Goal: Obtain resource: Obtain resource

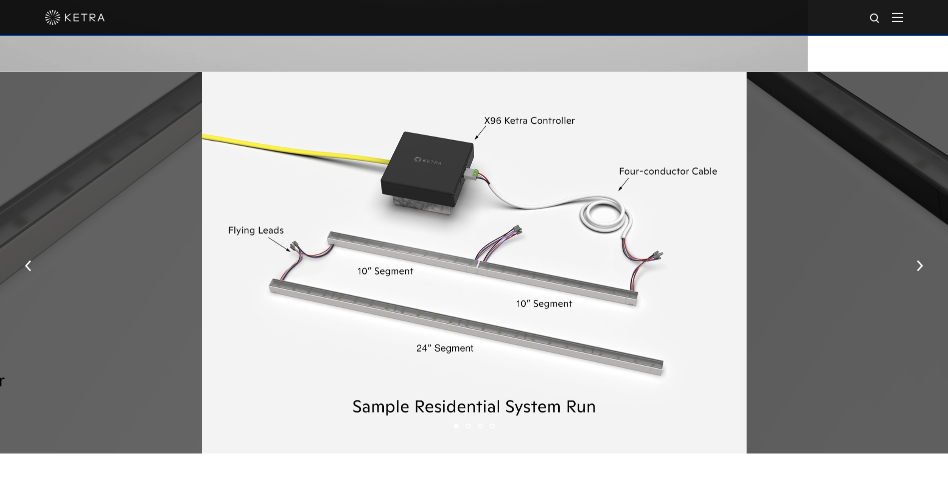
scroll to position [1349, 0]
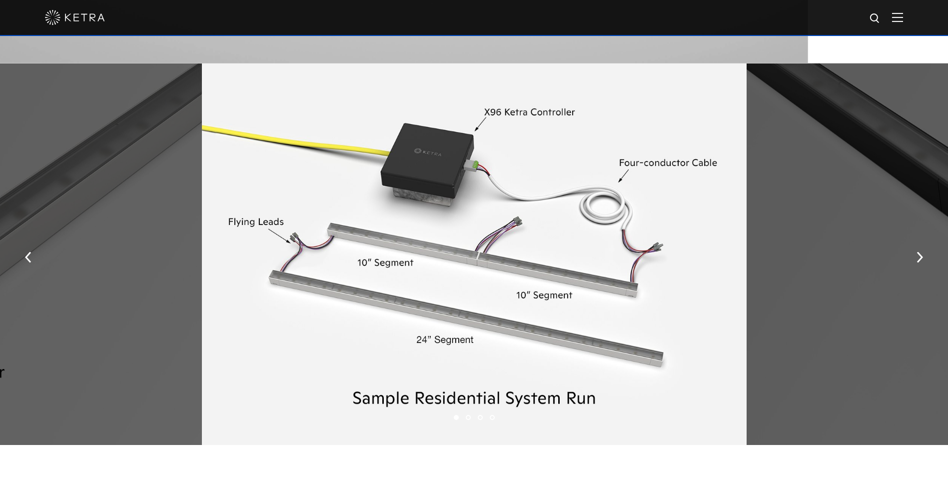
click at [644, 249] on div at bounding box center [474, 253] width 544 height 381
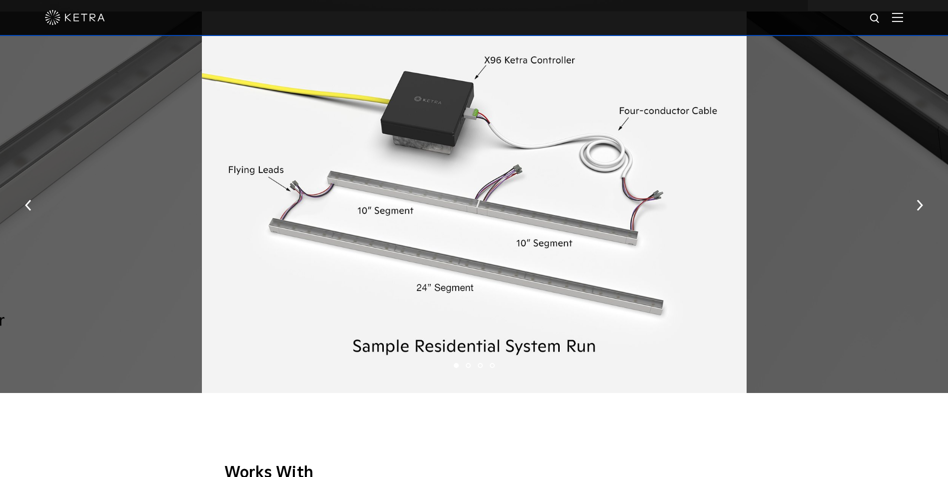
scroll to position [1399, 0]
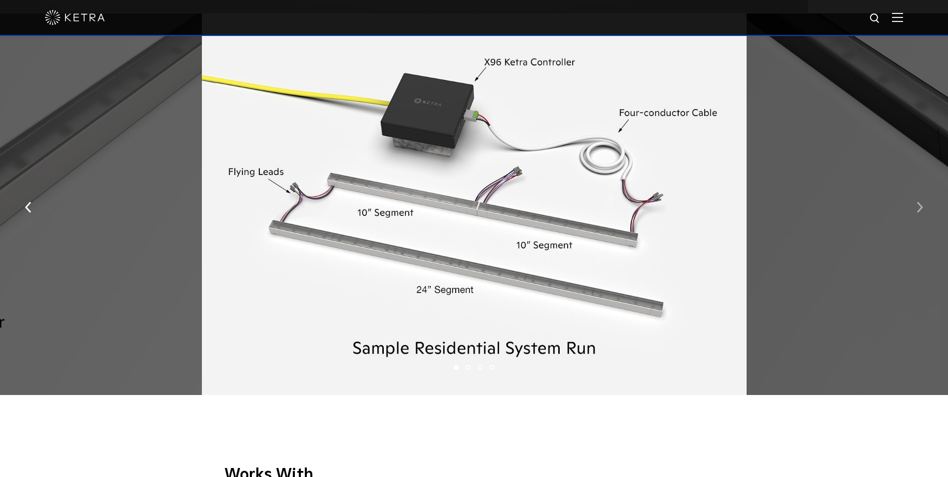
click at [918, 206] on img "button" at bounding box center [919, 207] width 6 height 11
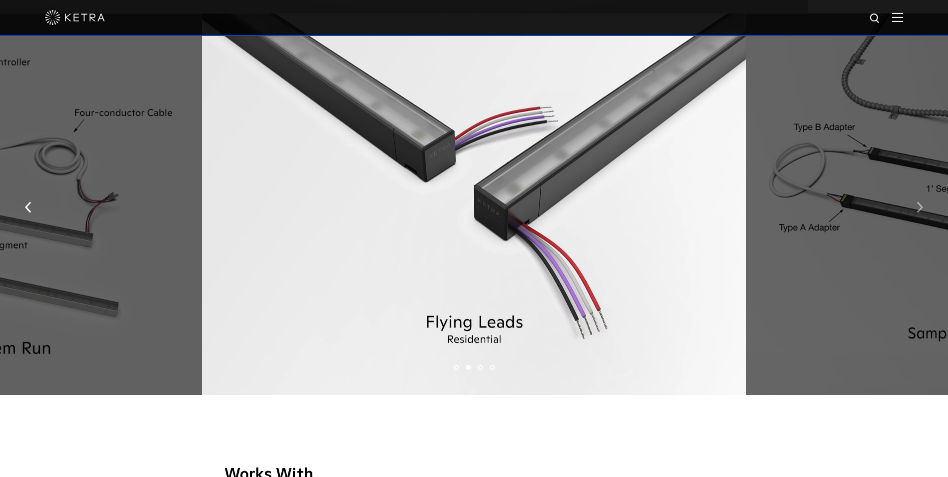
click at [918, 206] on img "button" at bounding box center [919, 207] width 6 height 11
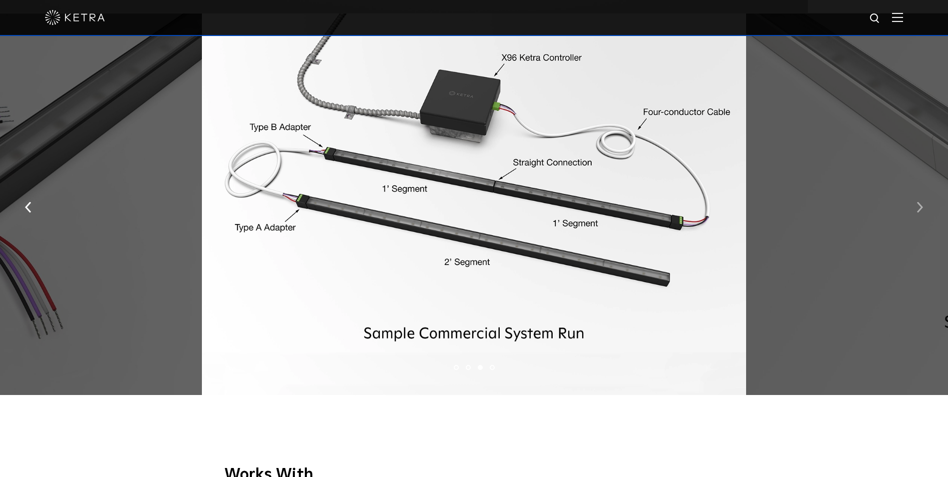
click at [918, 208] on img "button" at bounding box center [919, 207] width 6 height 11
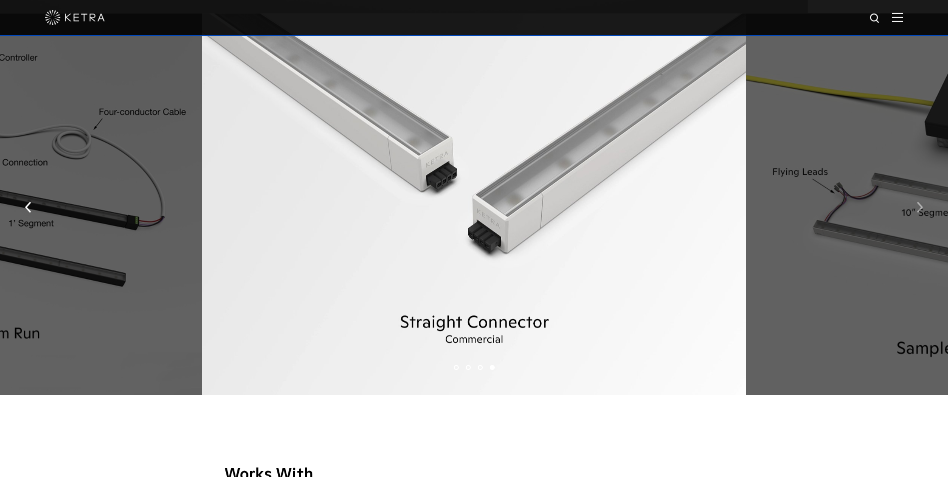
click at [918, 208] on img "button" at bounding box center [919, 207] width 6 height 11
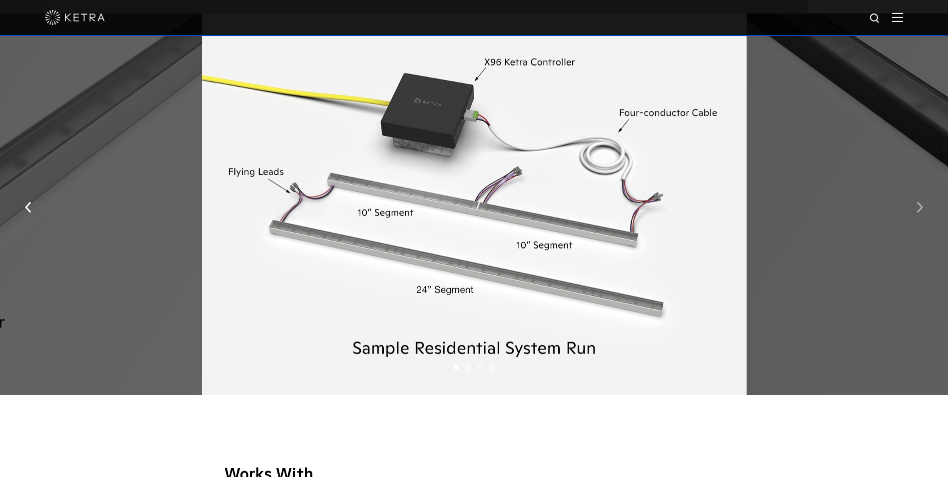
click at [918, 208] on img "button" at bounding box center [919, 207] width 6 height 11
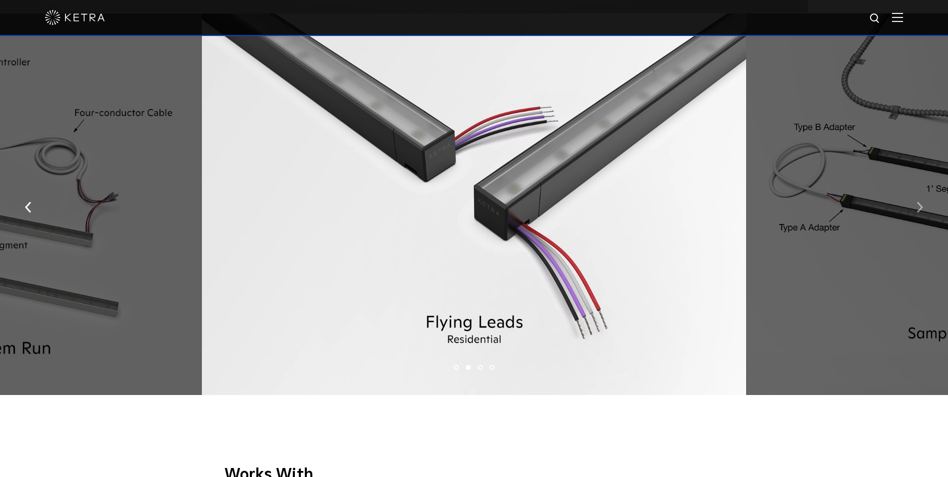
click at [918, 208] on img "button" at bounding box center [919, 207] width 6 height 11
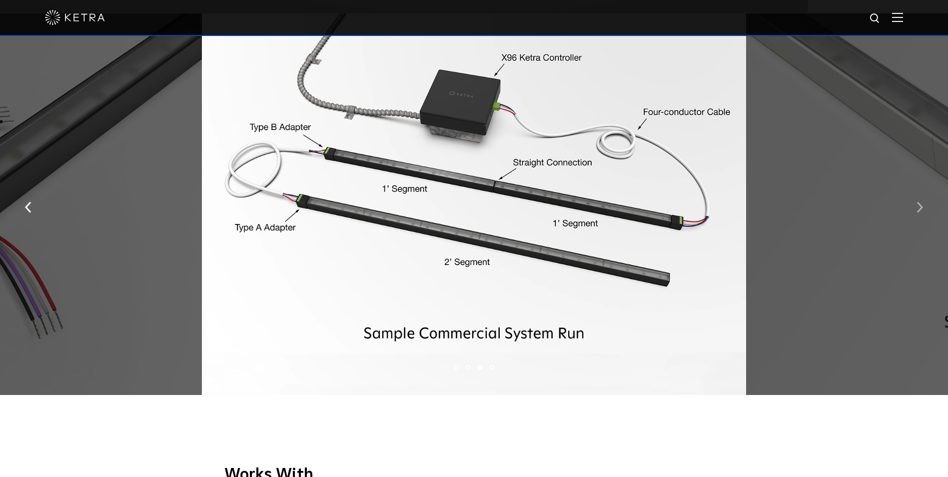
click at [918, 208] on img "button" at bounding box center [919, 207] width 6 height 11
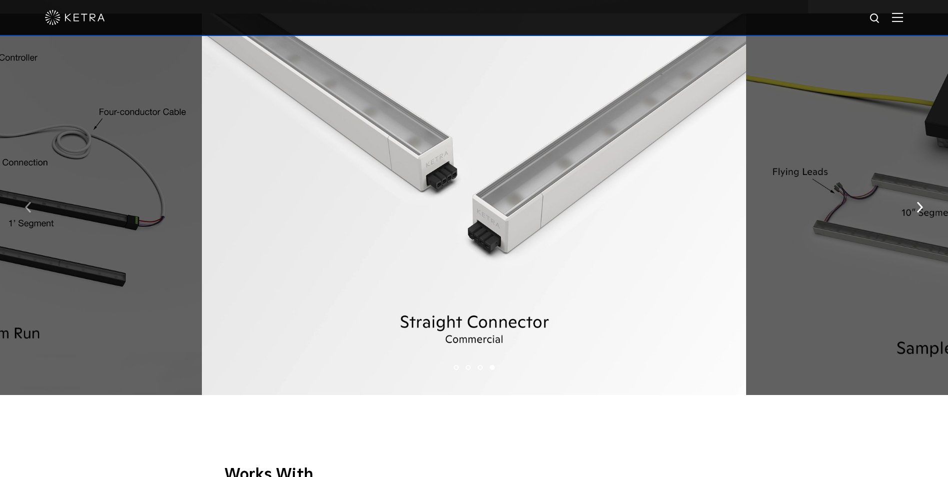
click at [21, 212] on button "button" at bounding box center [27, 206] width 21 height 34
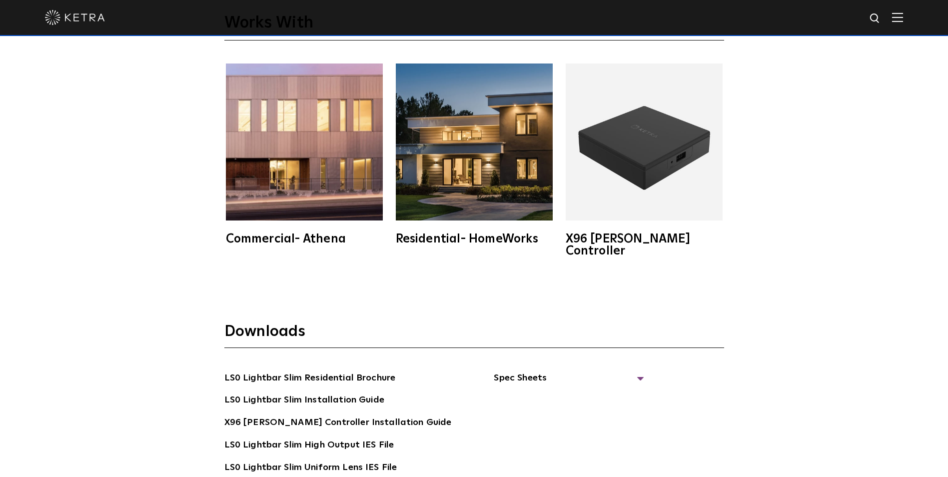
scroll to position [1845, 0]
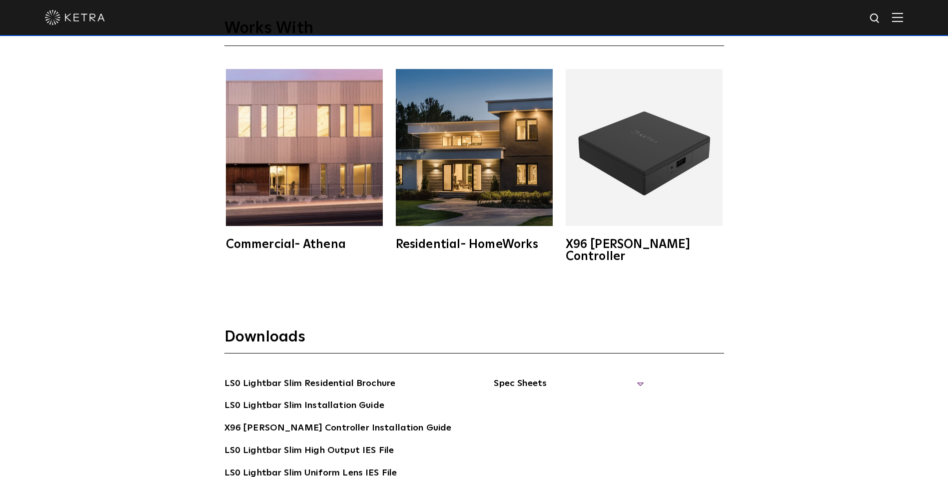
click at [512, 376] on span "Spec Sheets" at bounding box center [569, 387] width 150 height 22
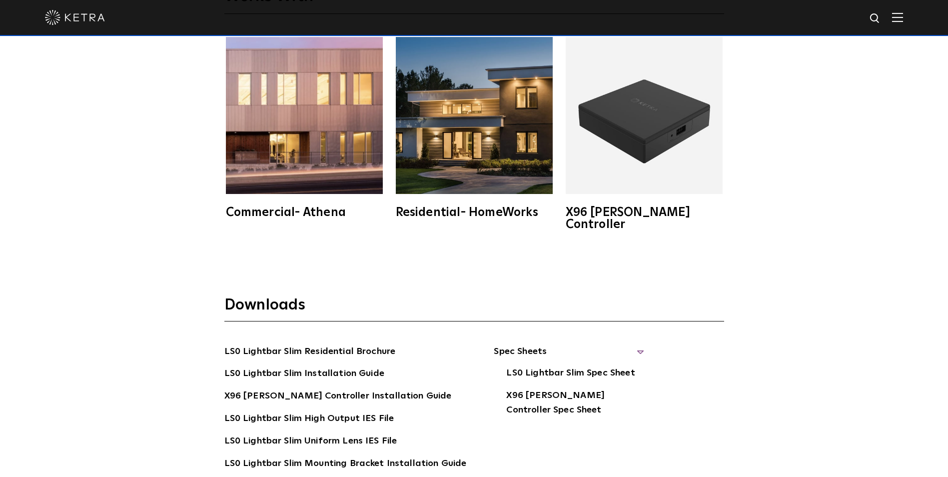
scroll to position [1945, 0]
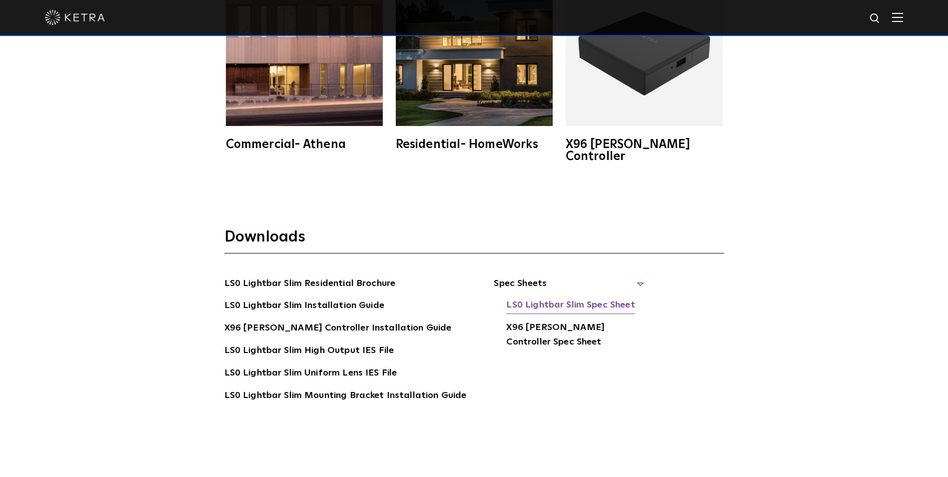
click at [542, 298] on link "LS0 Lightbar Slim Spec Sheet" at bounding box center [570, 306] width 128 height 16
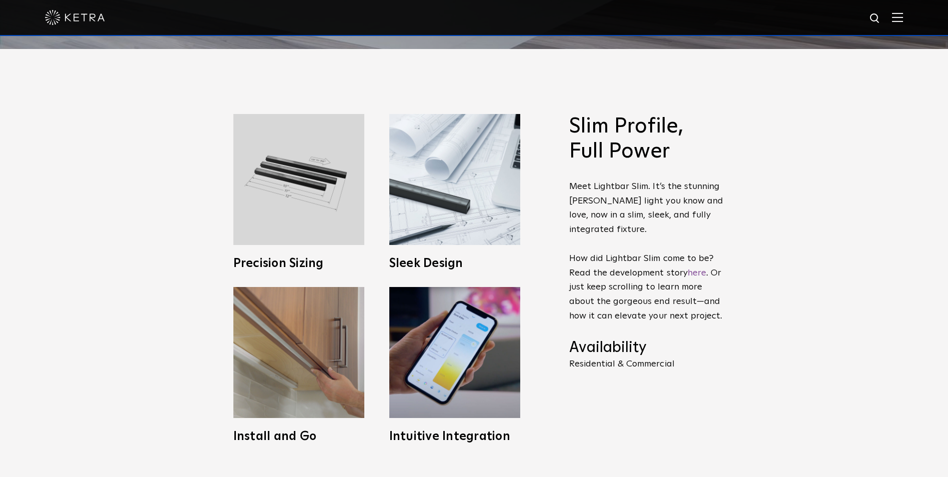
scroll to position [450, 0]
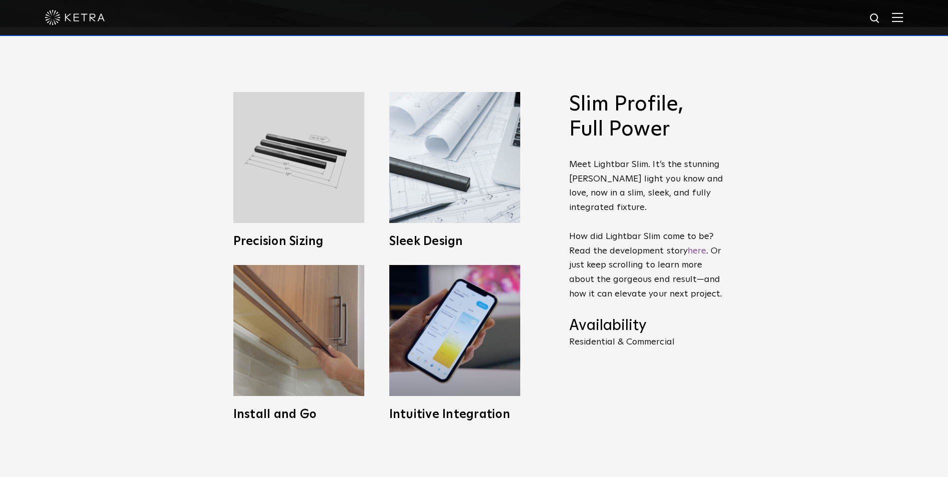
click at [625, 180] on p "Meet Lightbar Slim. It’s the stunning Ketra light you know and love, now in a s…" at bounding box center [646, 229] width 155 height 144
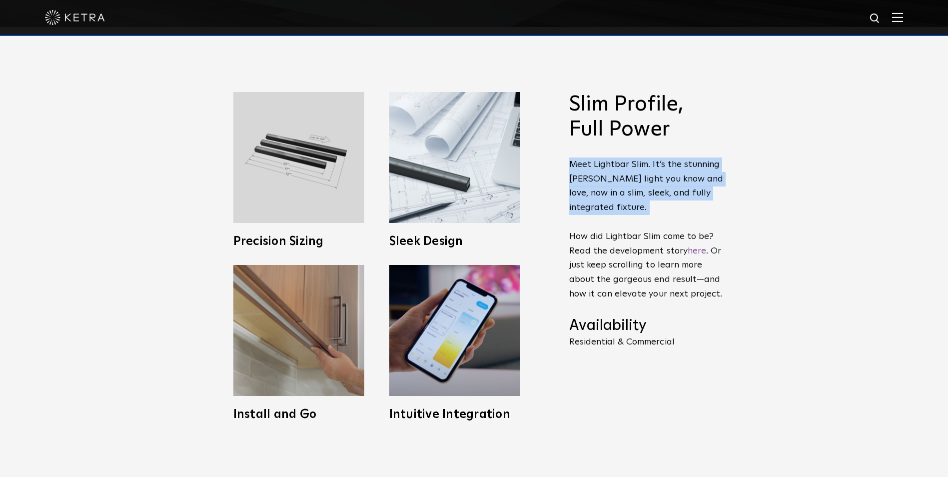
click at [625, 180] on p "Meet Lightbar Slim. It’s the stunning Ketra light you know and love, now in a s…" at bounding box center [646, 229] width 155 height 144
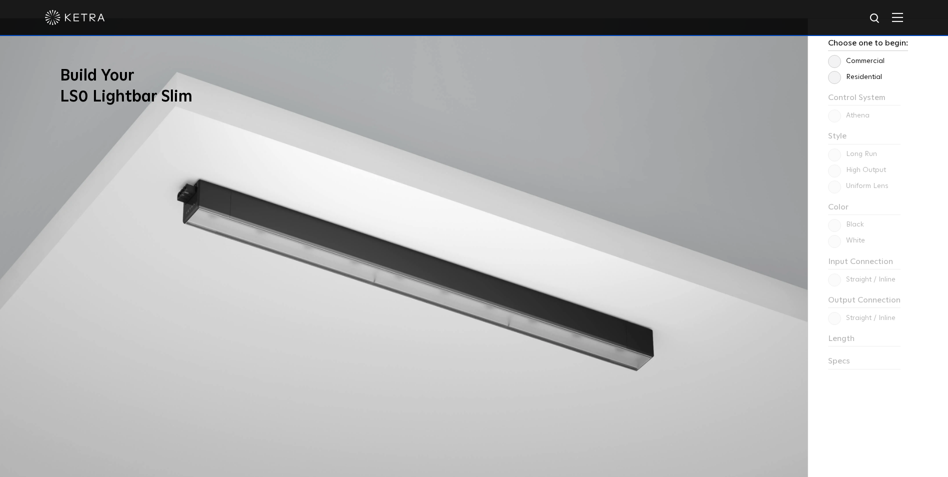
scroll to position [849, 0]
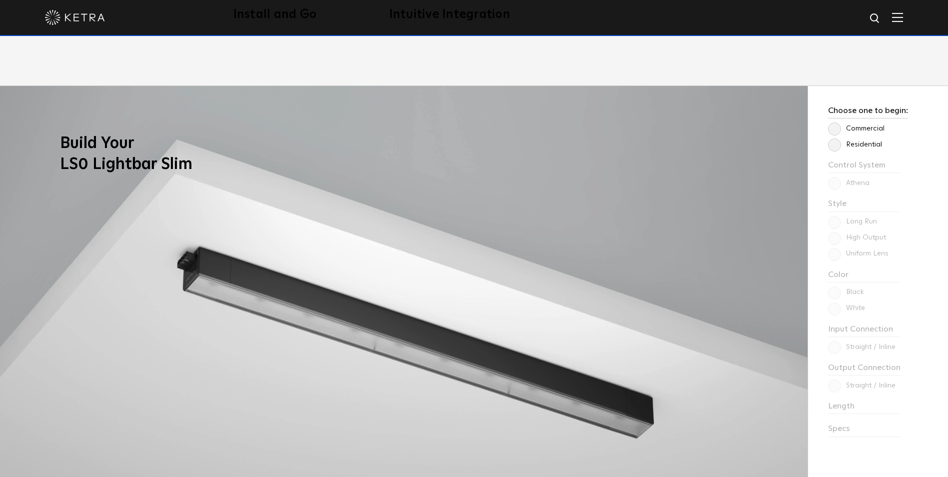
click at [834, 146] on label "Residential" at bounding box center [855, 144] width 54 height 8
click at [0, 0] on input "Residential" at bounding box center [0, 0] width 0 height 0
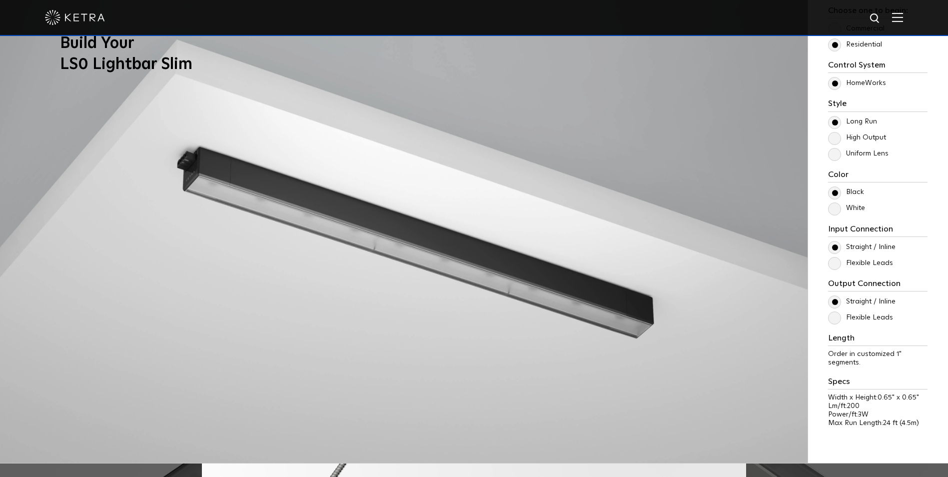
scroll to position [899, 0]
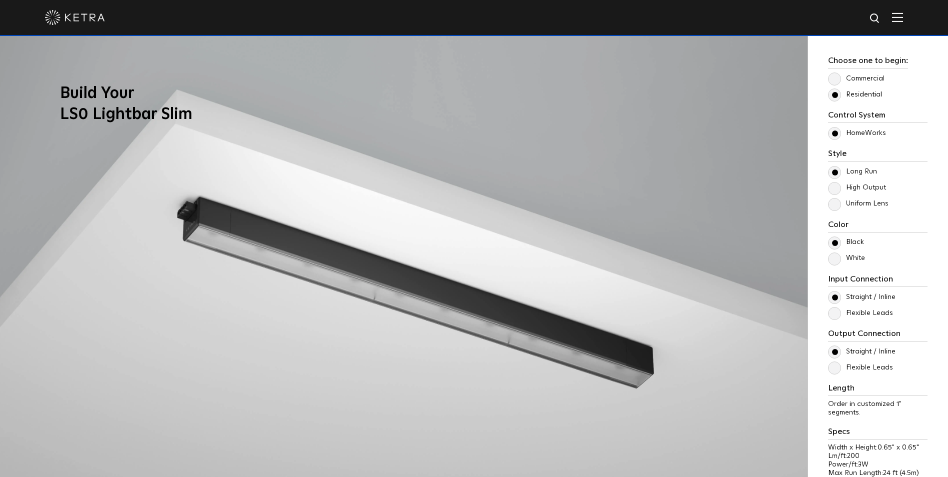
click at [866, 190] on label "High Output" at bounding box center [857, 187] width 58 height 8
click at [0, 0] on input "High Output" at bounding box center [0, 0] width 0 height 0
click at [866, 206] on label "Uniform Lens" at bounding box center [858, 203] width 60 height 8
click at [0, 0] on input "Uniform Lens" at bounding box center [0, 0] width 0 height 0
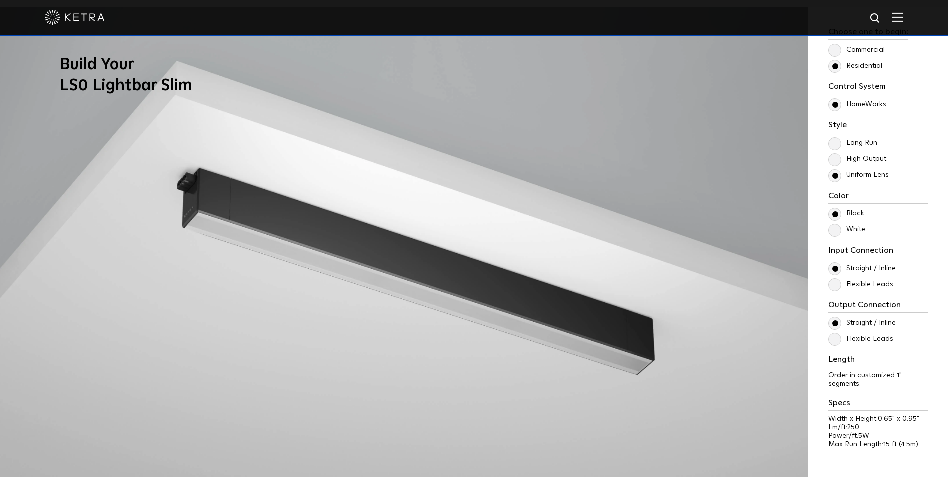
scroll to position [949, 0]
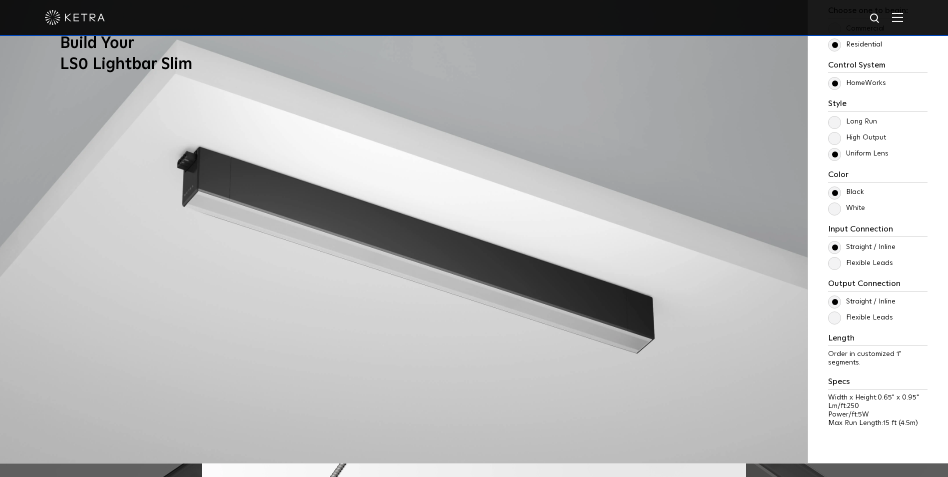
click at [851, 138] on label "High Output" at bounding box center [857, 137] width 58 height 8
click at [0, 0] on input "High Output" at bounding box center [0, 0] width 0 height 0
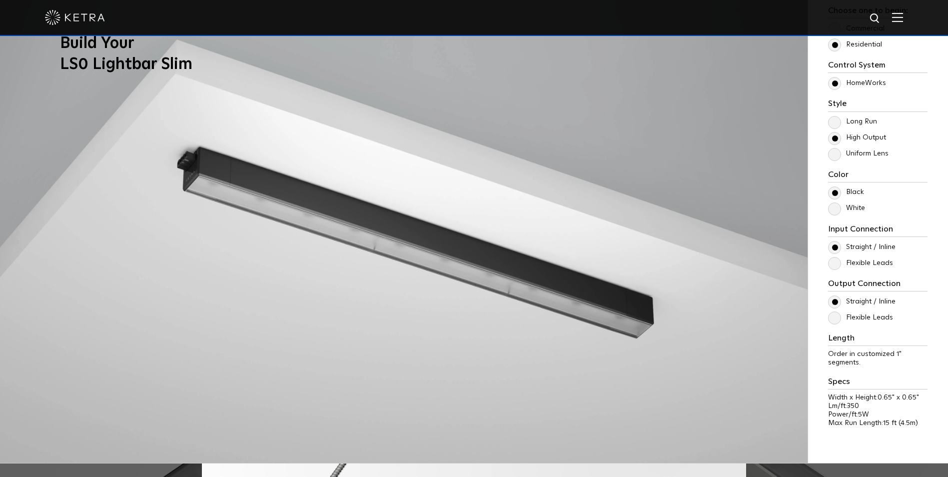
click at [852, 122] on label "Long Run" at bounding box center [852, 121] width 49 height 8
click at [0, 0] on input "Long Run" at bounding box center [0, 0] width 0 height 0
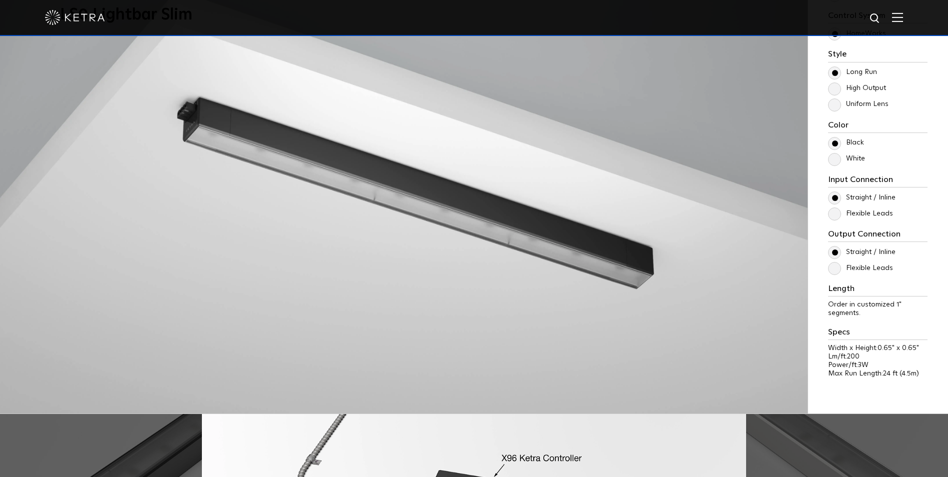
scroll to position [999, 0]
click at [863, 159] on label "White" at bounding box center [846, 158] width 37 height 8
click at [0, 0] on input "White" at bounding box center [0, 0] width 0 height 0
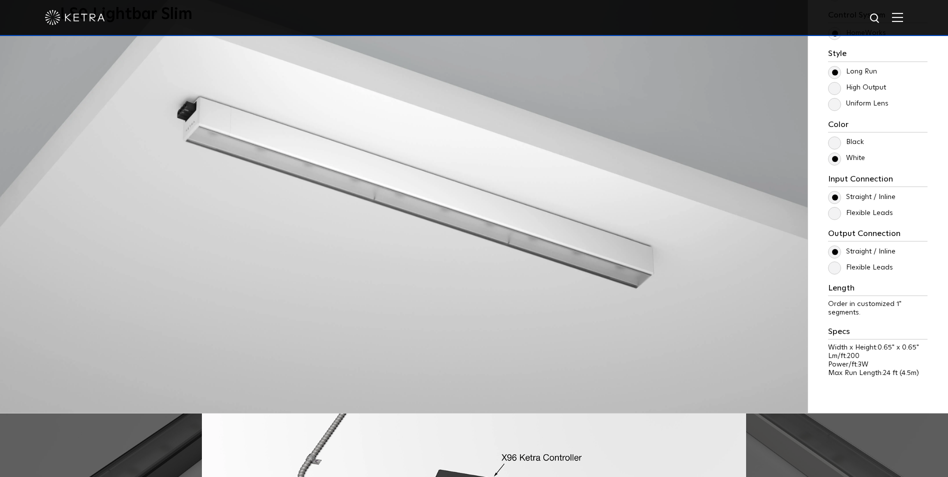
click at [858, 144] on label "Black" at bounding box center [846, 142] width 36 height 8
click at [0, 0] on input "Black" at bounding box center [0, 0] width 0 height 0
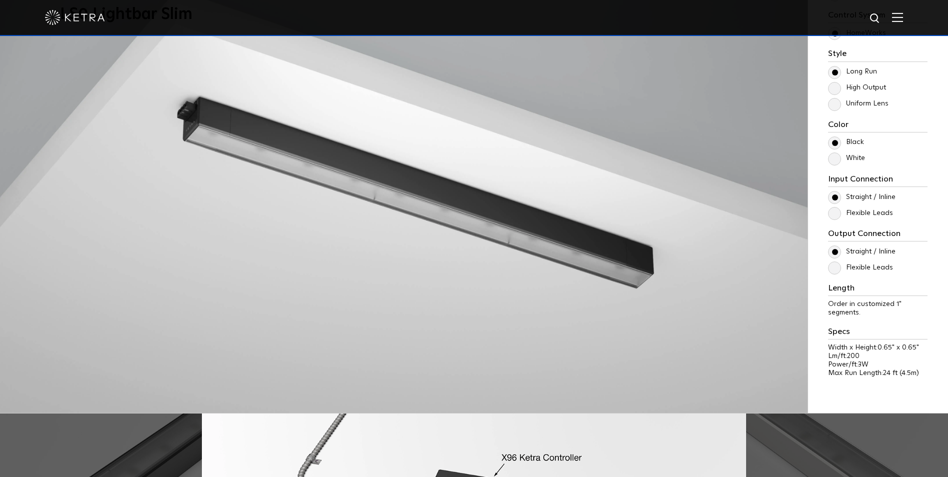
click at [869, 216] on label "Flexible Leads" at bounding box center [860, 213] width 65 height 8
click at [0, 0] on input "Flexible Leads" at bounding box center [0, 0] width 0 height 0
click at [865, 194] on label "Straight / Inline" at bounding box center [861, 197] width 67 height 8
click at [0, 0] on input "Straight / Inline" at bounding box center [0, 0] width 0 height 0
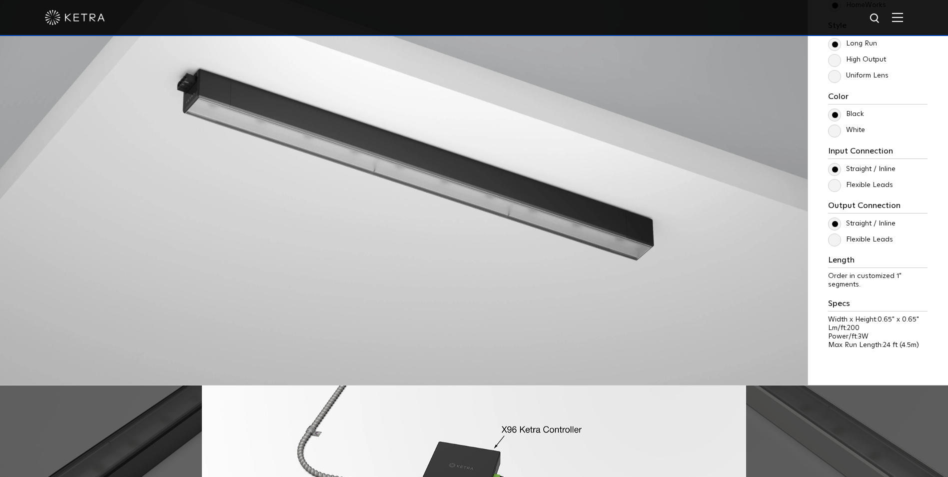
scroll to position [1049, 0]
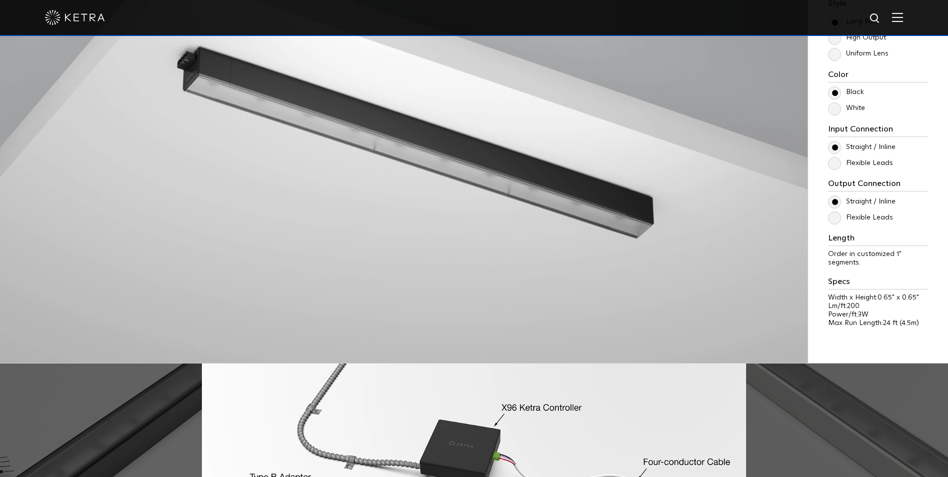
click at [862, 219] on label "Flexible Leads" at bounding box center [860, 217] width 65 height 8
click at [0, 0] on input "Flexible Leads" at bounding box center [0, 0] width 0 height 0
click at [859, 164] on label "Flexible Leads" at bounding box center [860, 163] width 65 height 8
click at [0, 0] on input "Flexible Leads" at bounding box center [0, 0] width 0 height 0
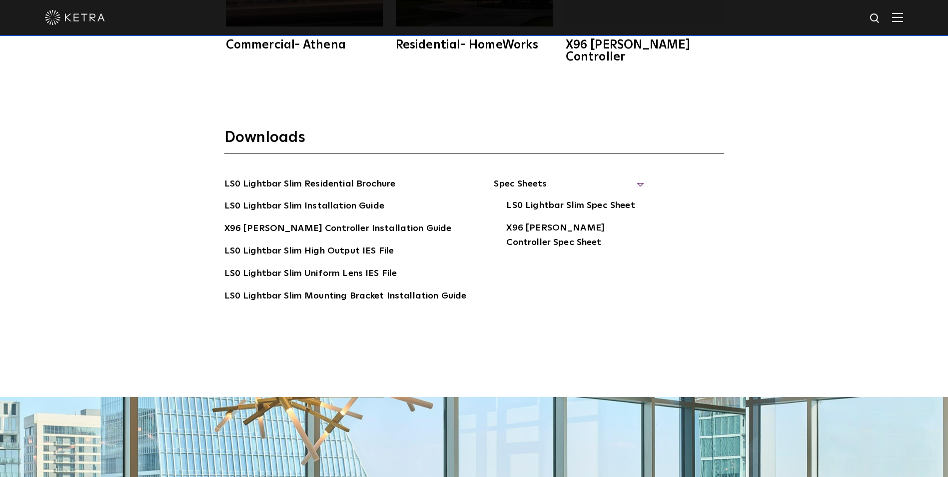
scroll to position [2049, 0]
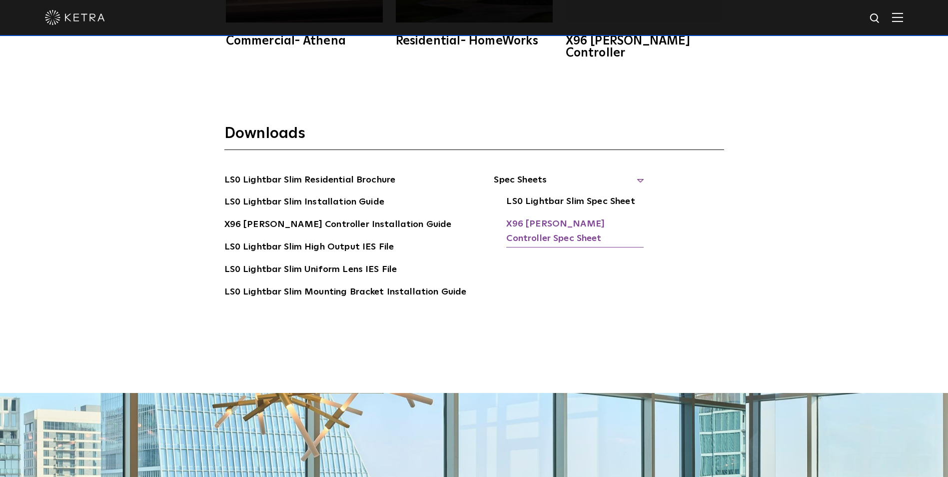
click at [523, 217] on link "X96 [PERSON_NAME] Controller Spec Sheet" at bounding box center [574, 232] width 137 height 30
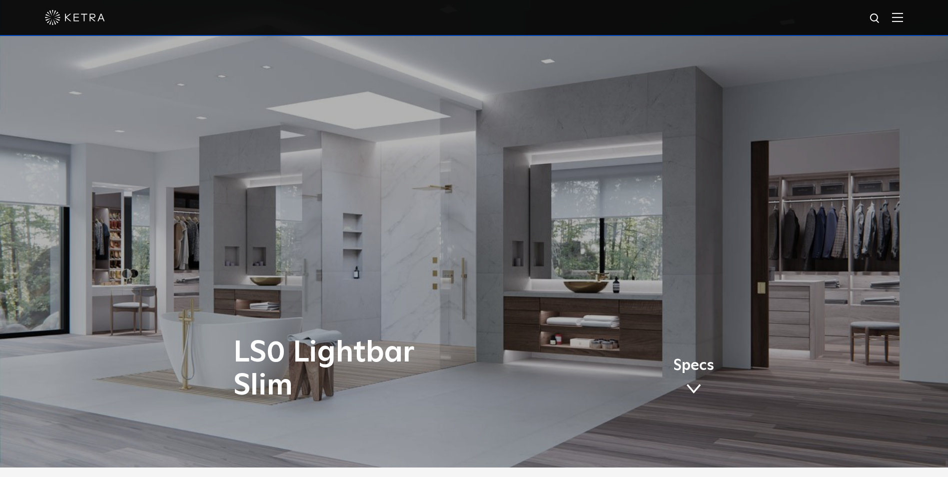
scroll to position [0, 0]
